Goal: Navigation & Orientation: Locate item on page

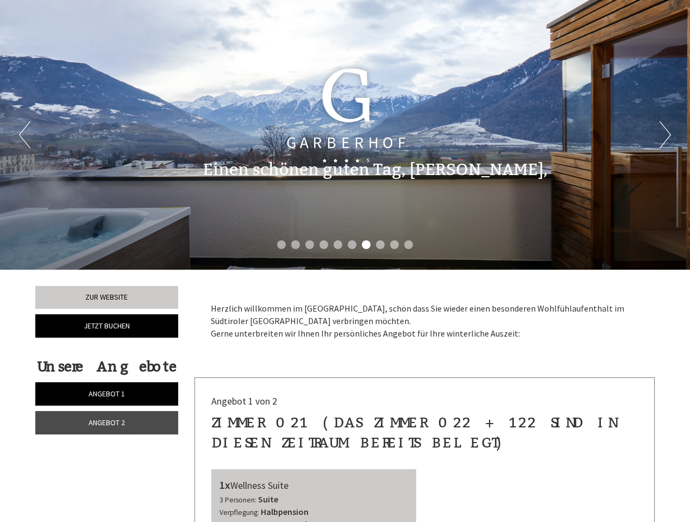
click at [345, 261] on div "Previous Next 1 2 3 4 5 6 7 8 9 10" at bounding box center [345, 134] width 690 height 269
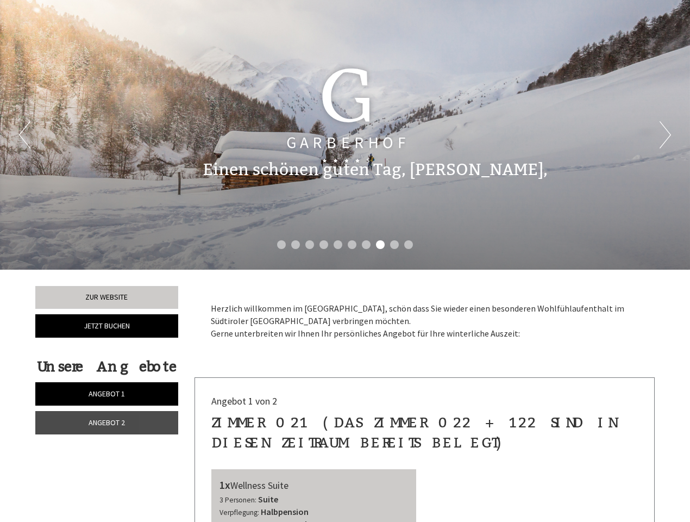
click at [24, 135] on button "Previous" at bounding box center [24, 134] width 11 height 27
click at [665, 135] on button "Next" at bounding box center [665, 134] width 11 height 27
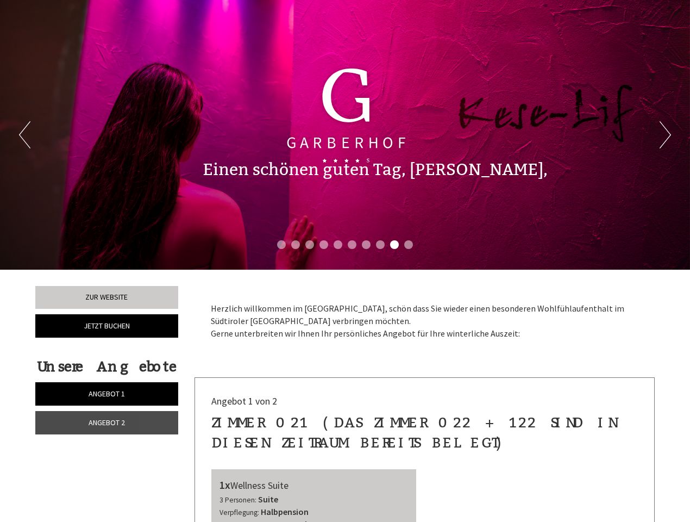
click at [281, 244] on li "1" at bounding box center [281, 244] width 9 height 9
click at [296, 244] on li "2" at bounding box center [295, 244] width 9 height 9
click at [310, 244] on li "3" at bounding box center [309, 244] width 9 height 9
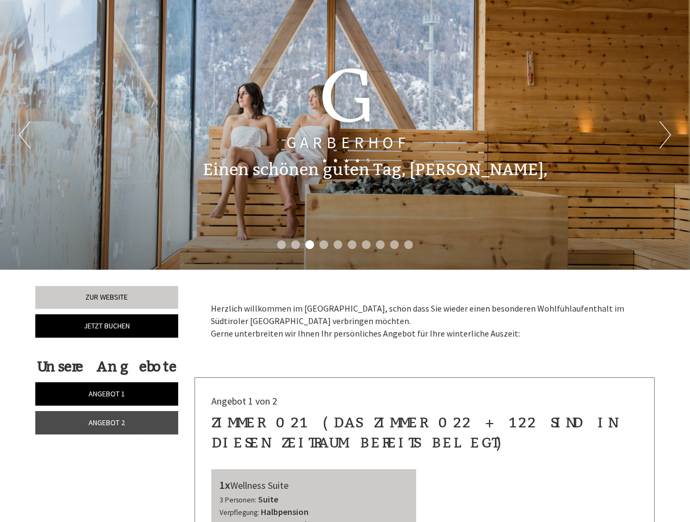
click at [324, 244] on li "4" at bounding box center [323, 244] width 9 height 9
click at [338, 244] on li "5" at bounding box center [338, 244] width 9 height 9
click at [352, 244] on li "6" at bounding box center [352, 244] width 9 height 9
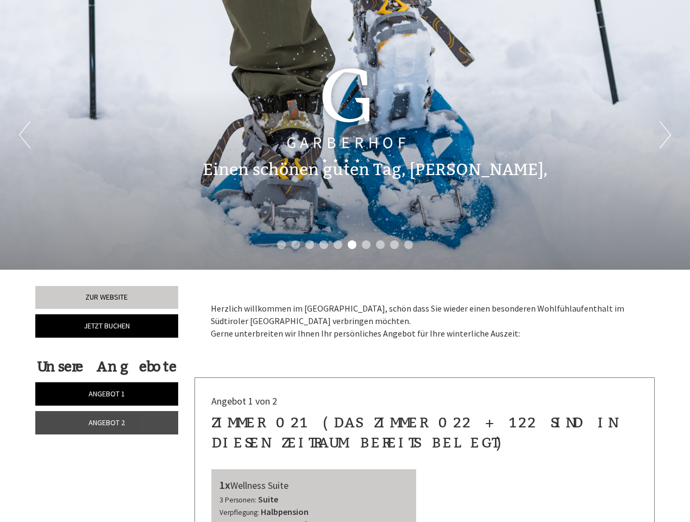
click at [366, 244] on li "7" at bounding box center [366, 244] width 9 height 9
